Goal: Entertainment & Leisure: Browse casually

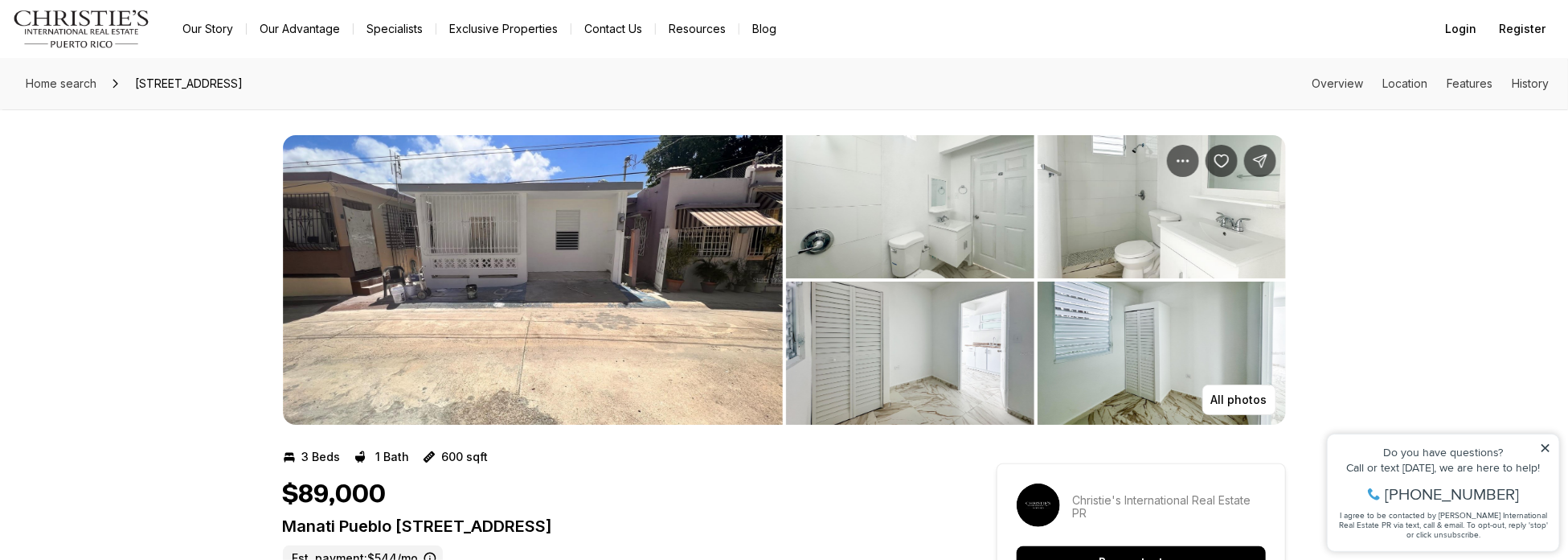
click at [853, 223] on img "View image gallery" at bounding box center [911, 207] width 248 height 144
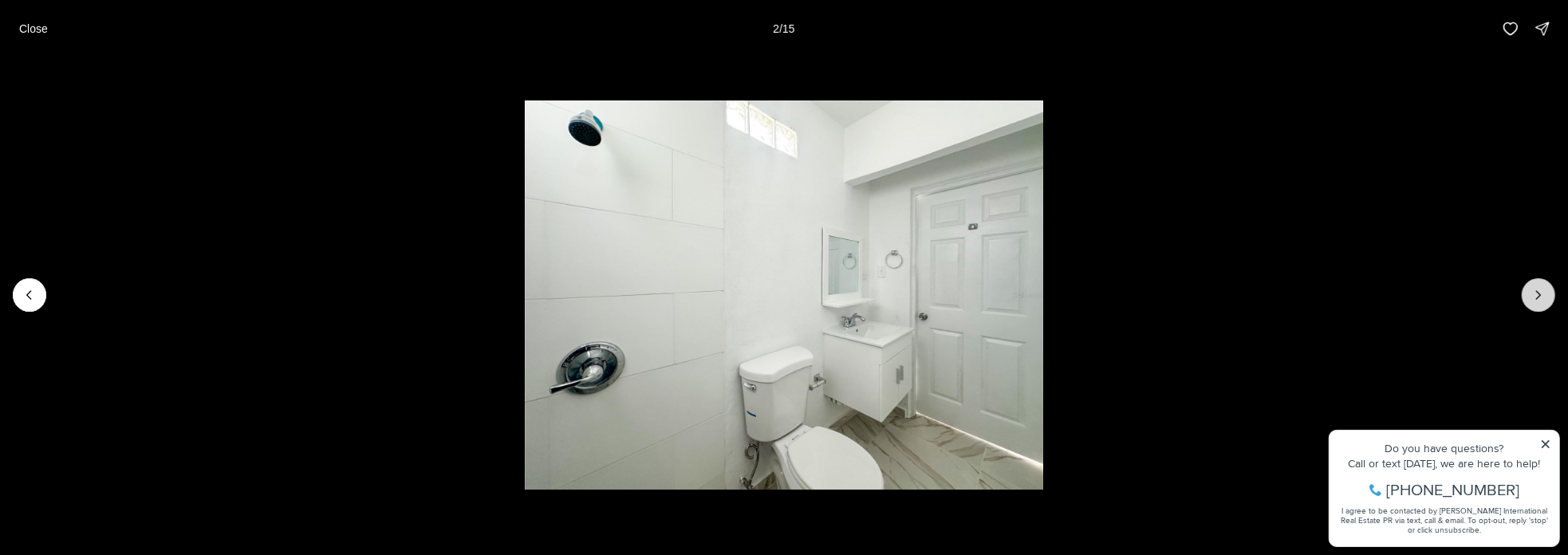
click at [1535, 291] on icon "Next slide" at bounding box center [1538, 294] width 16 height 16
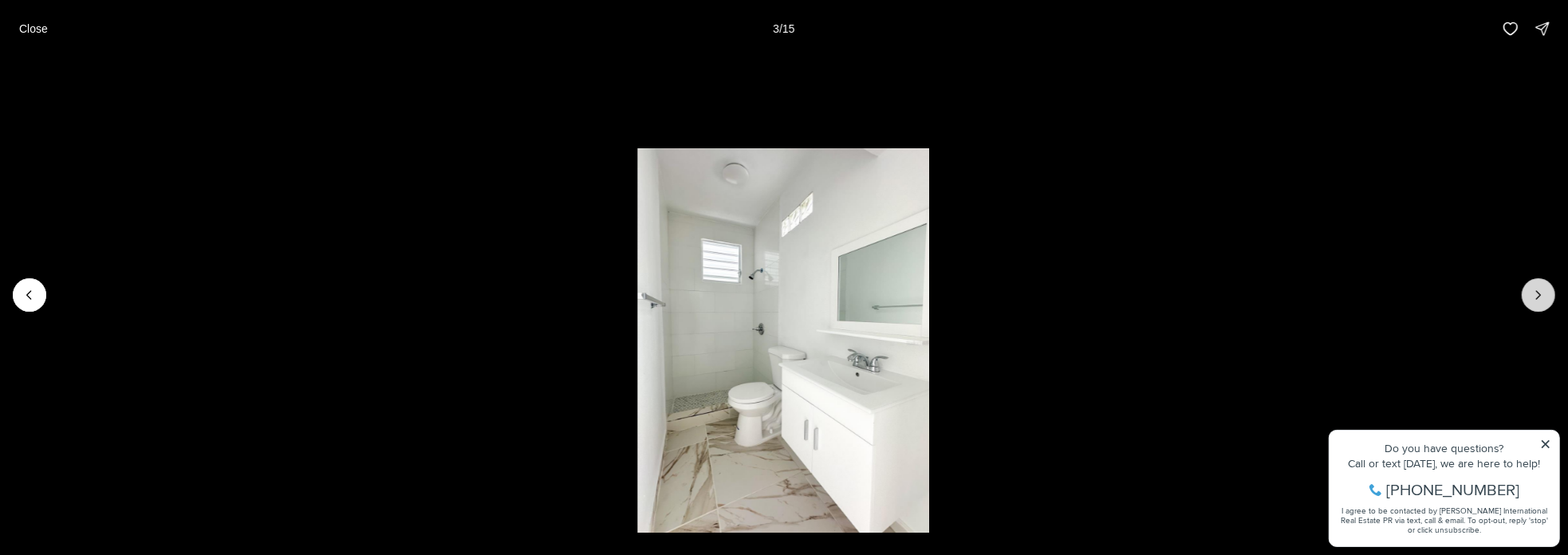
click at [1535, 291] on icon "Next slide" at bounding box center [1538, 294] width 16 height 16
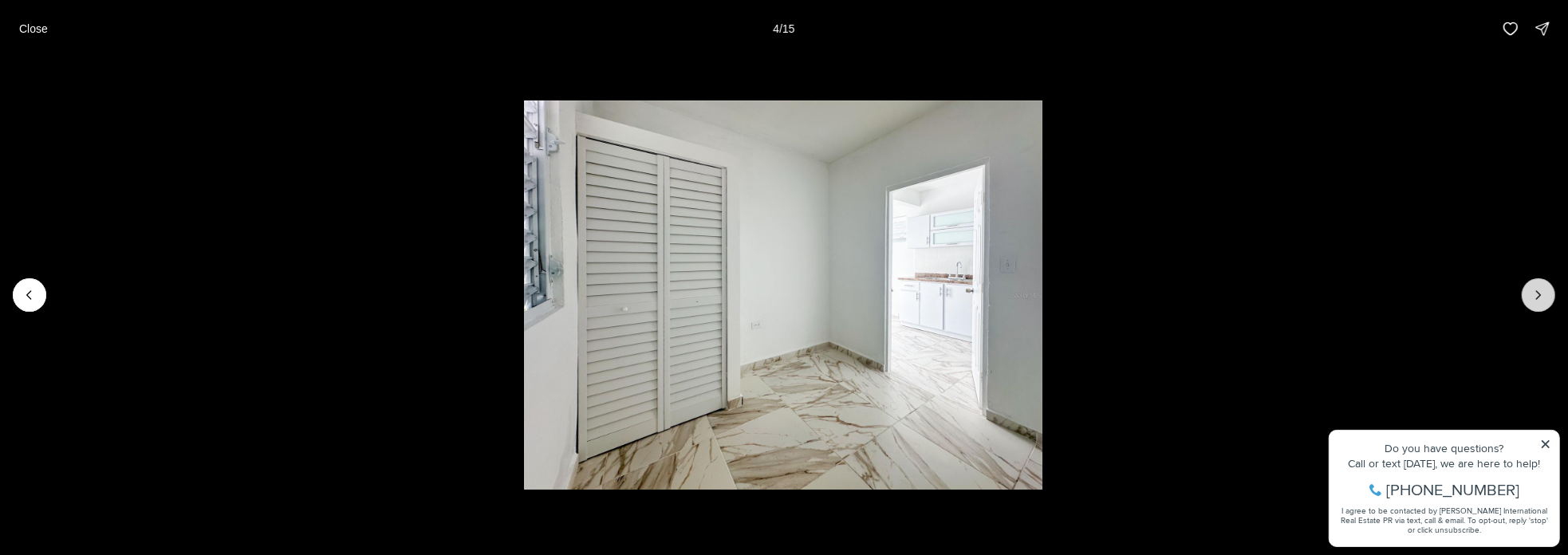
click at [1535, 291] on icon "Next slide" at bounding box center [1538, 294] width 16 height 16
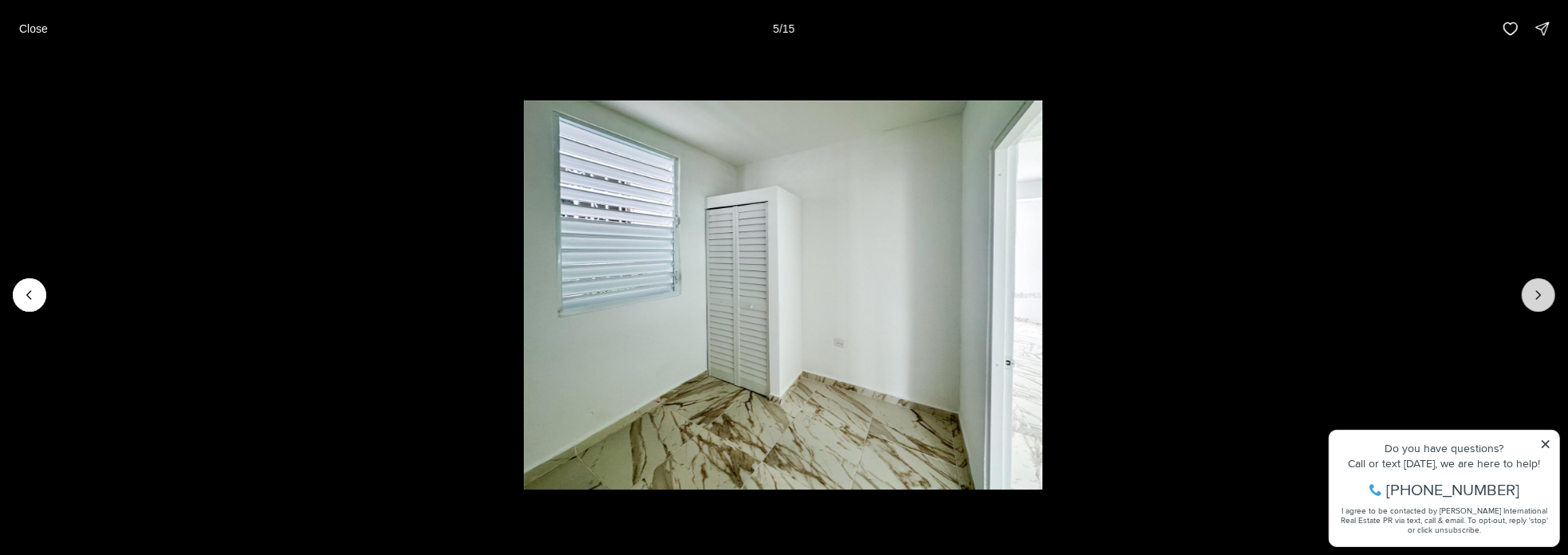
click at [1535, 291] on icon "Next slide" at bounding box center [1538, 294] width 16 height 16
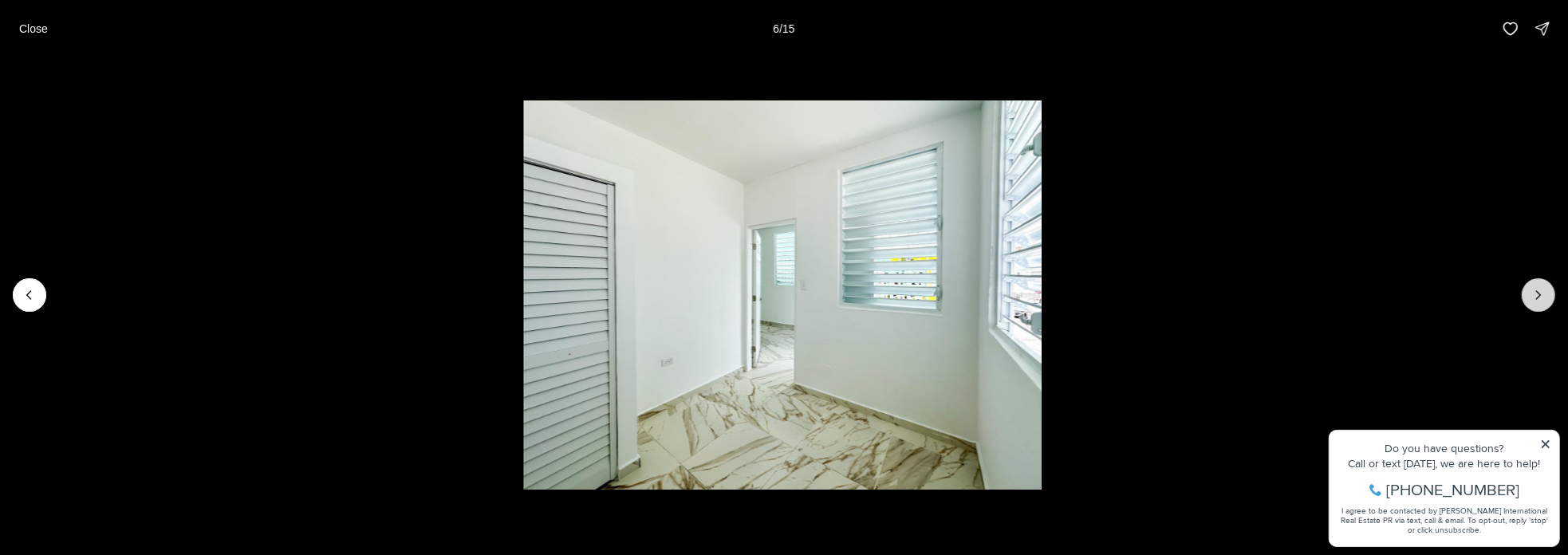
click at [1535, 291] on icon "Next slide" at bounding box center [1538, 294] width 16 height 16
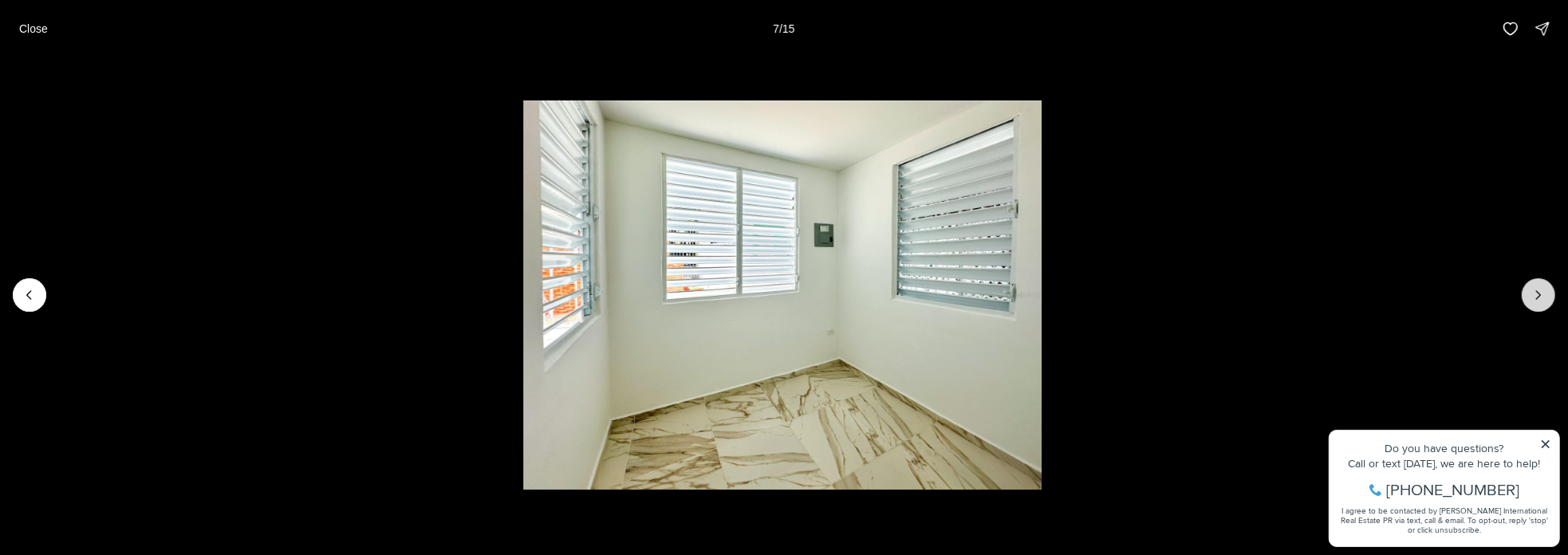
click at [1535, 291] on icon "Next slide" at bounding box center [1538, 294] width 16 height 16
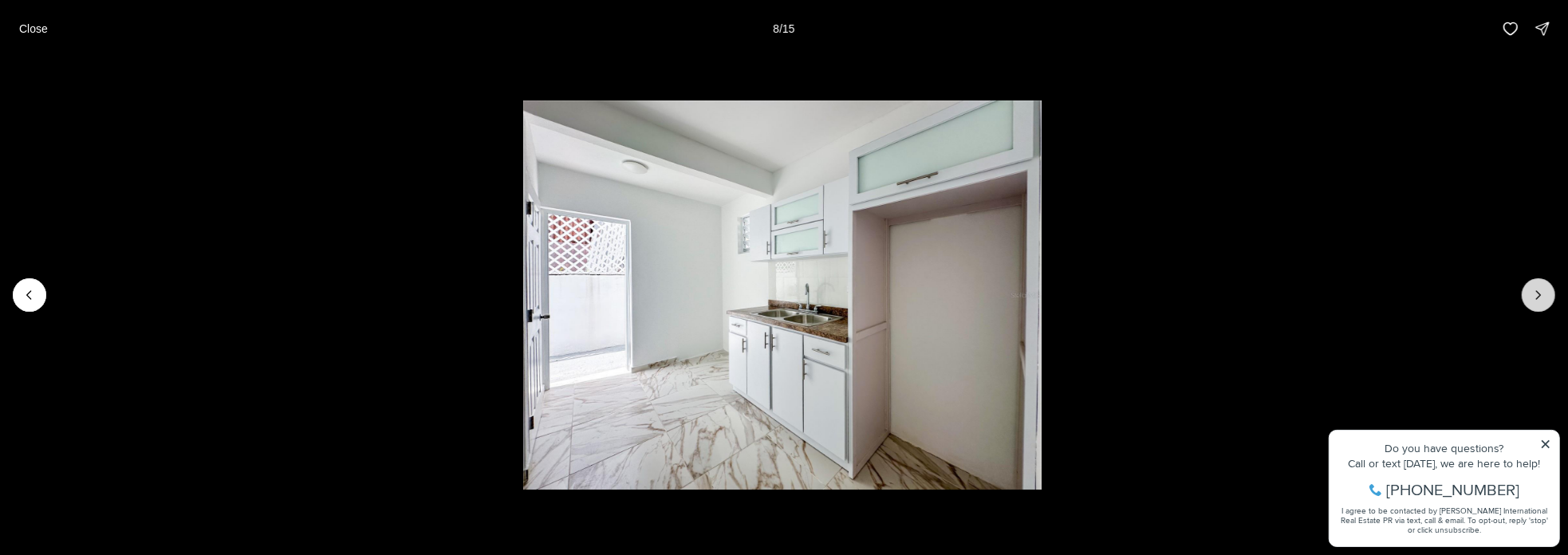
click at [1535, 291] on icon "Next slide" at bounding box center [1538, 294] width 16 height 16
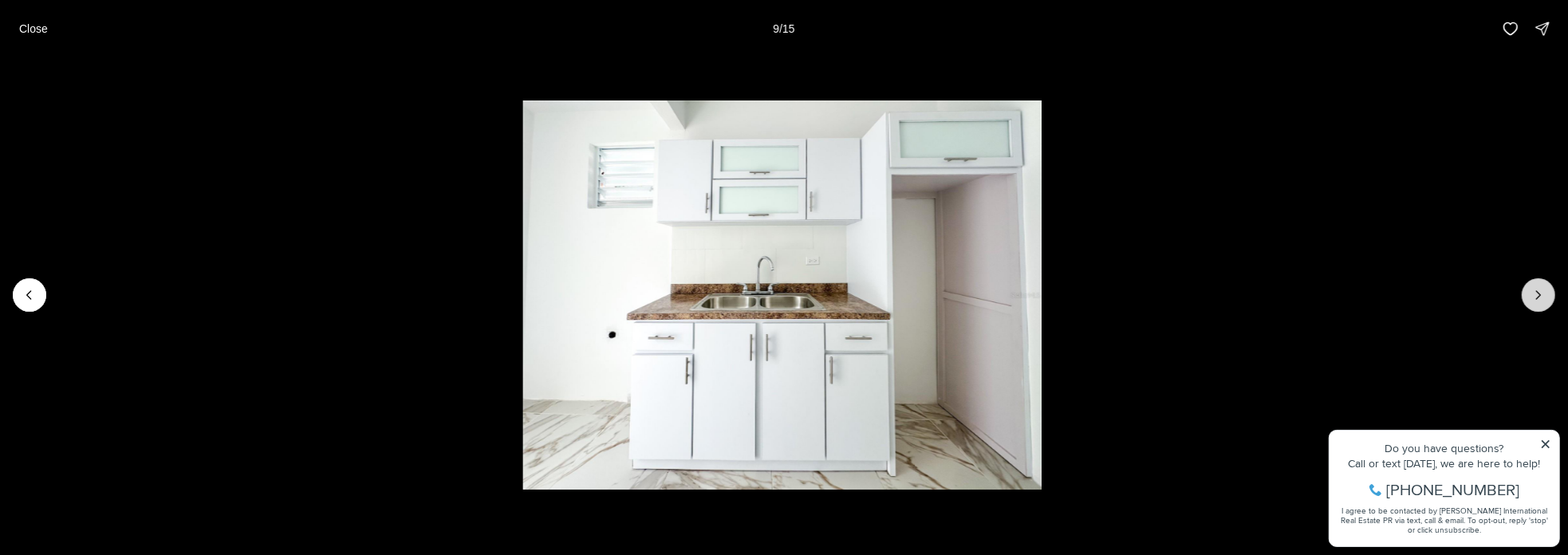
click at [1535, 291] on icon "Next slide" at bounding box center [1538, 294] width 16 height 16
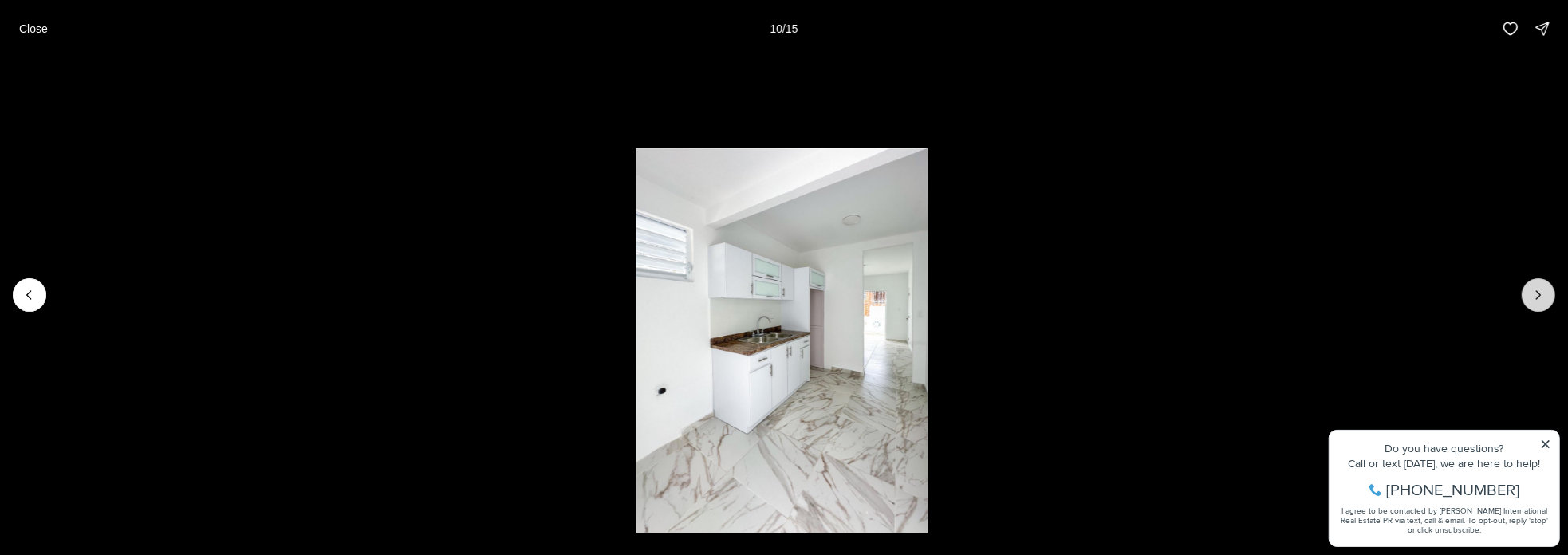
click at [1535, 291] on icon "Next slide" at bounding box center [1538, 294] width 16 height 16
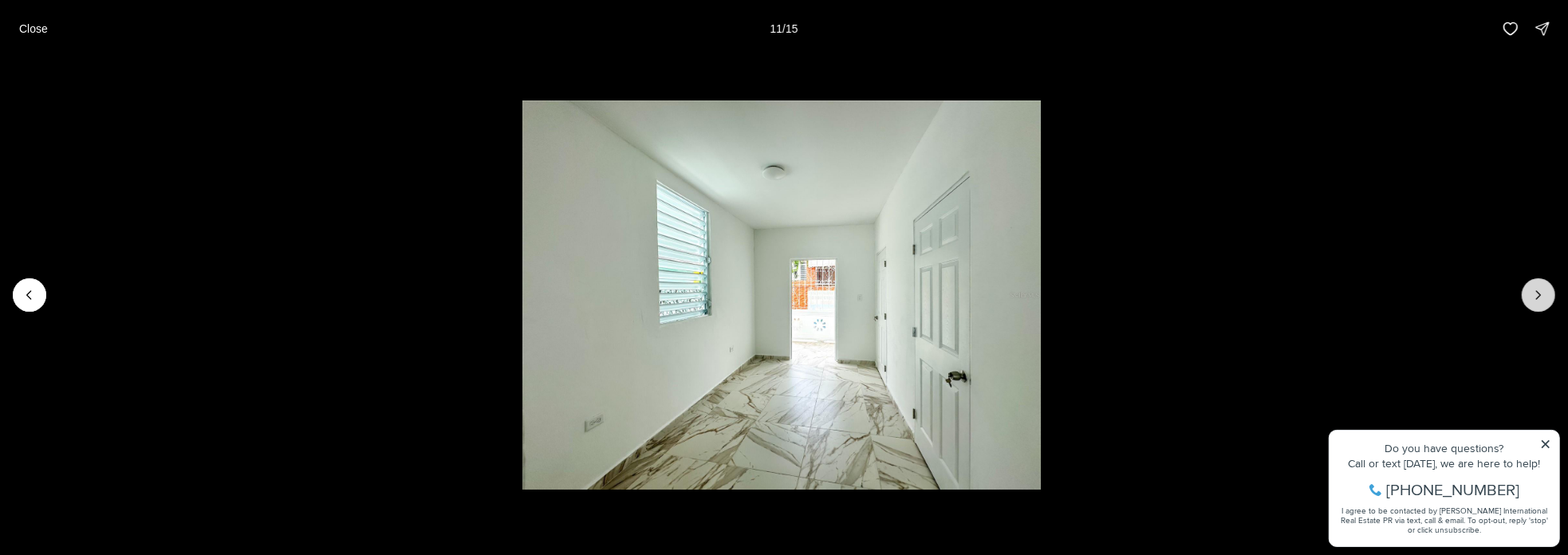
click at [1535, 291] on icon "Next slide" at bounding box center [1538, 294] width 16 height 16
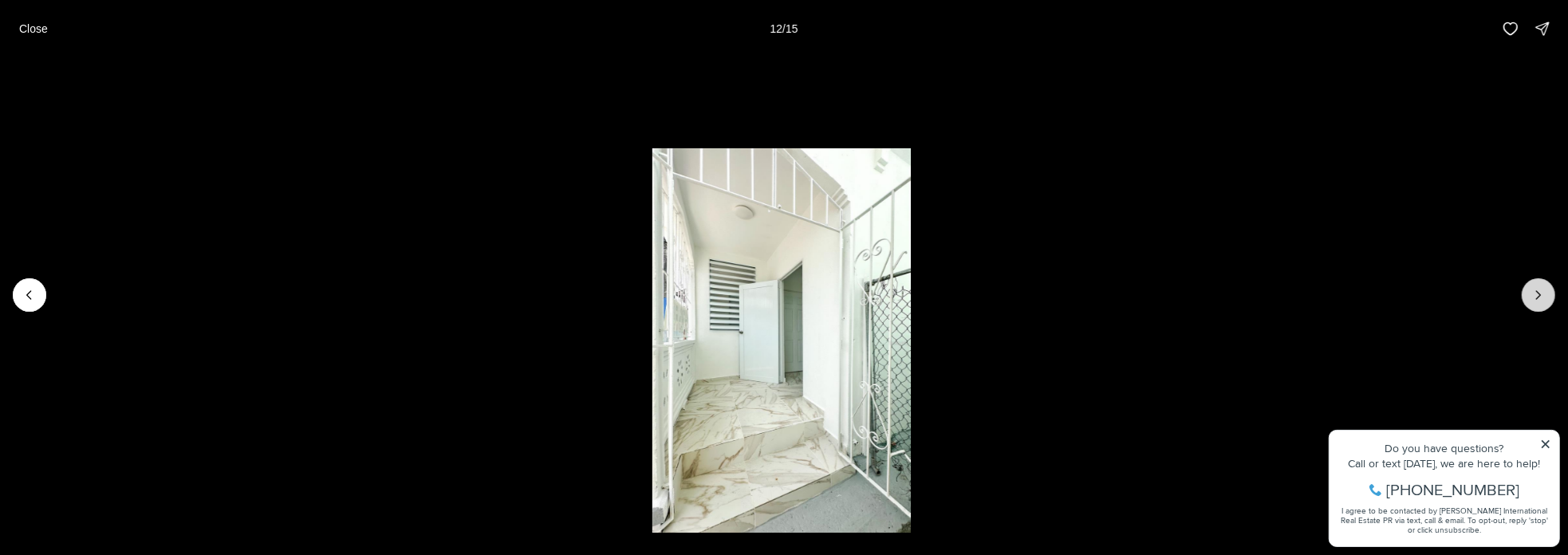
click at [1535, 291] on icon "Next slide" at bounding box center [1538, 294] width 16 height 16
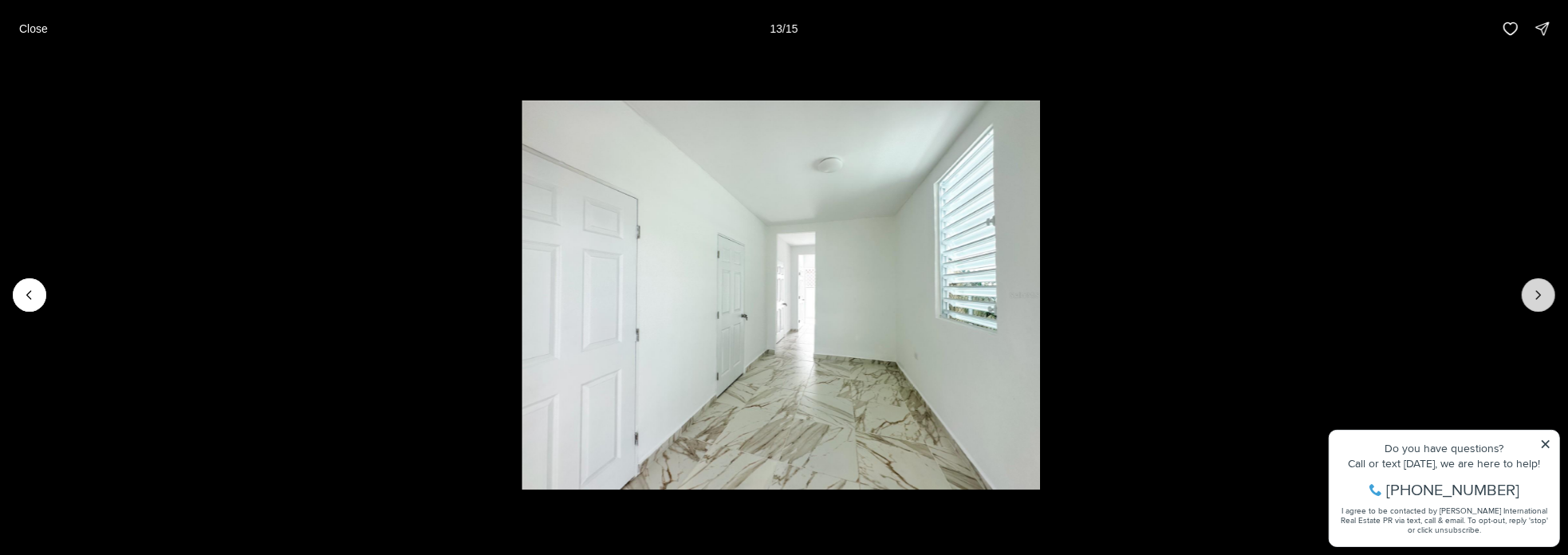
click at [1535, 291] on icon "Next slide" at bounding box center [1538, 294] width 16 height 16
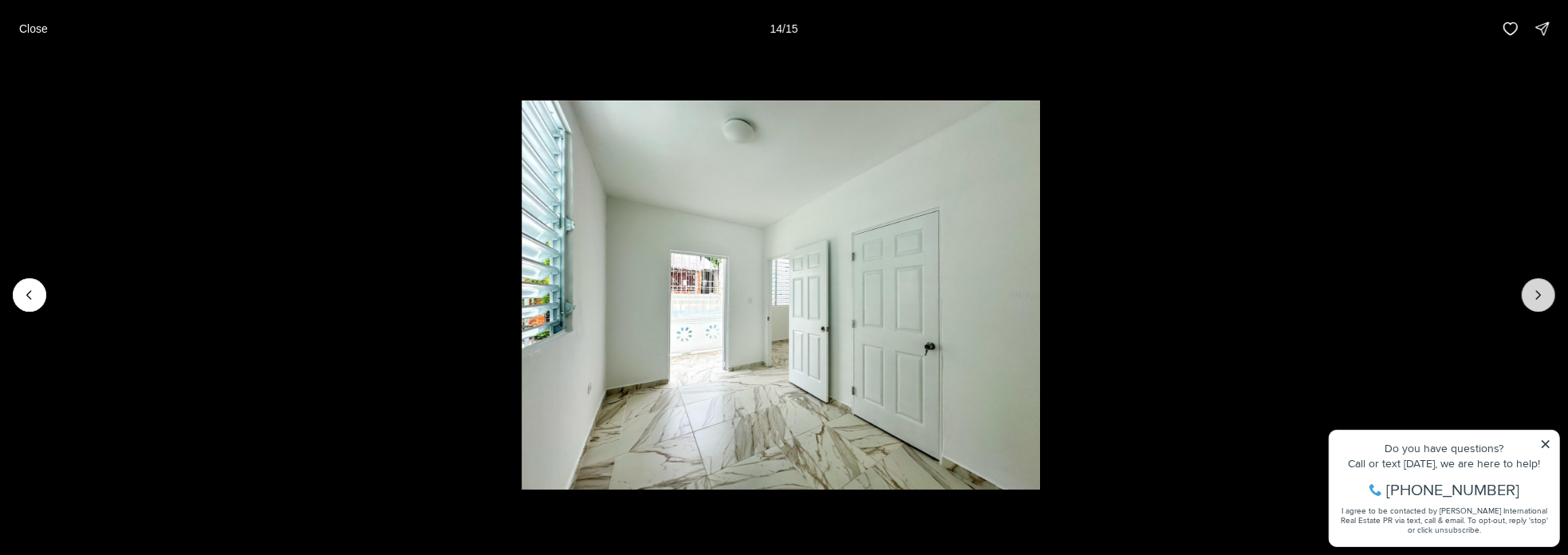
click at [1536, 290] on icon "Next slide" at bounding box center [1538, 294] width 16 height 16
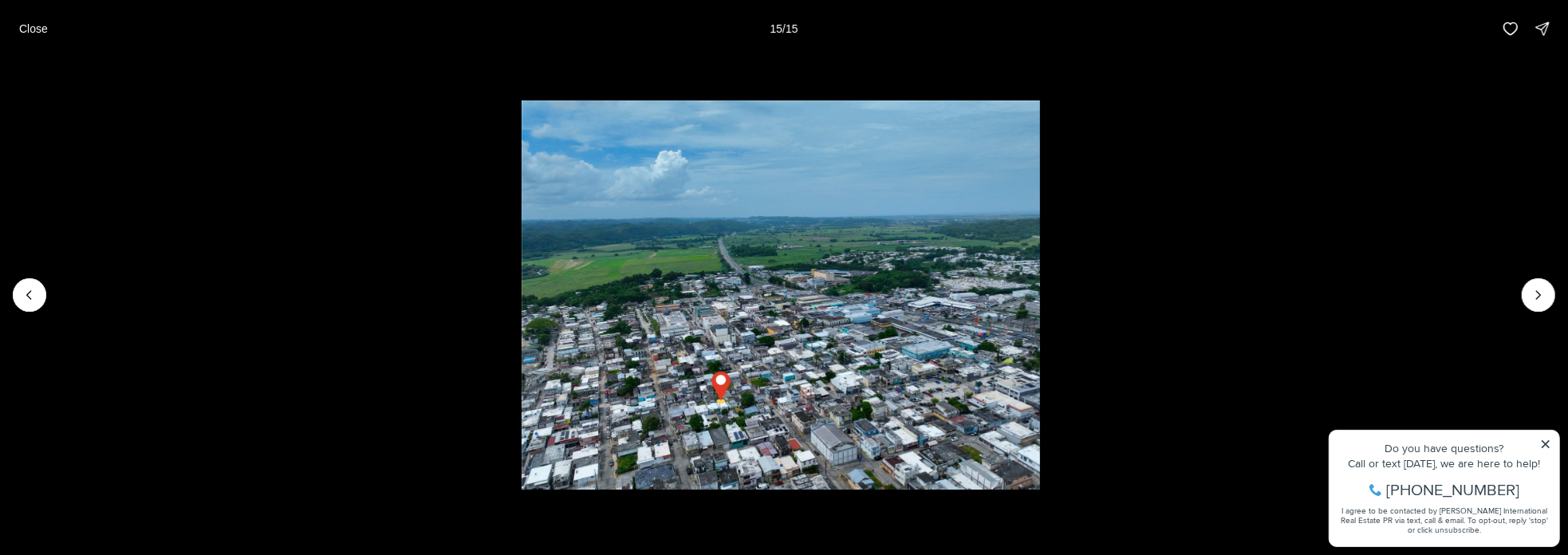
click at [1532, 291] on div at bounding box center [1538, 294] width 34 height 34
click at [1544, 291] on div at bounding box center [1538, 294] width 34 height 34
